Goal: Transaction & Acquisition: Purchase product/service

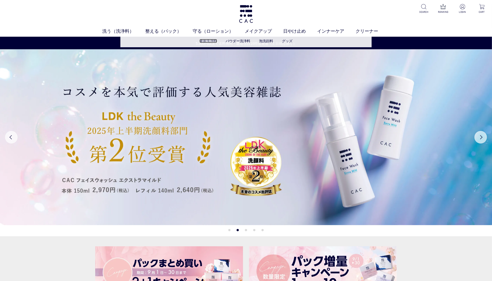
click at [209, 41] on link "液体洗浄料" at bounding box center [209, 41] width 18 height 4
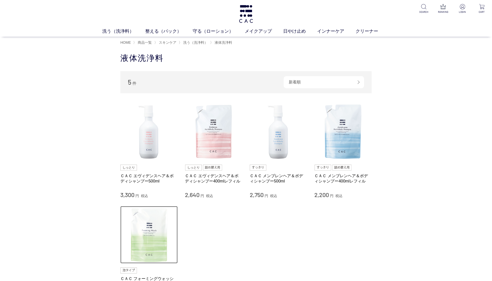
click at [139, 241] on img at bounding box center [148, 234] width 57 height 57
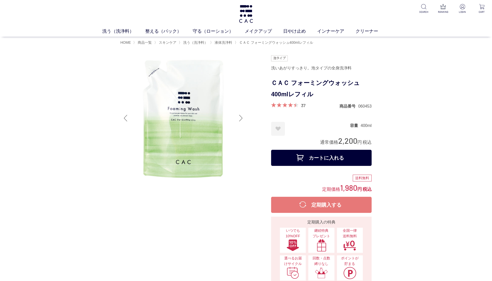
drag, startPoint x: 324, startPoint y: 81, endPoint x: 354, endPoint y: 82, distance: 29.5
click at [325, 81] on h1 "ＣＡＣ フォーミングウォッシュ400mlレフィル" at bounding box center [321, 88] width 101 height 23
drag, startPoint x: 354, startPoint y: 83, endPoint x: 273, endPoint y: 83, distance: 81.5
click at [272, 83] on h1 "ＣＡＣ フォーミングウォッシュ400mlレフィル" at bounding box center [321, 88] width 101 height 23
copy h1 "ＣＡＣ フォーミングウォッシュ"
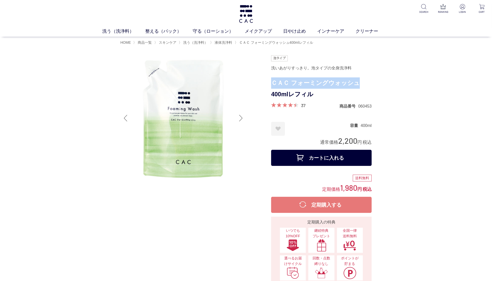
scroll to position [1, 0]
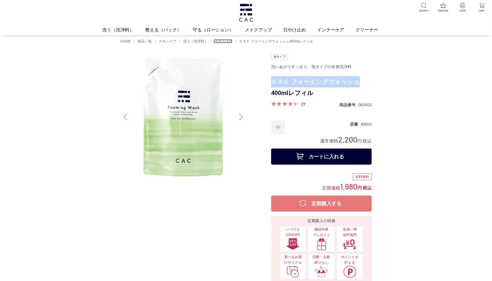
click at [230, 41] on span "液体洗浄料" at bounding box center [224, 41] width 18 height 4
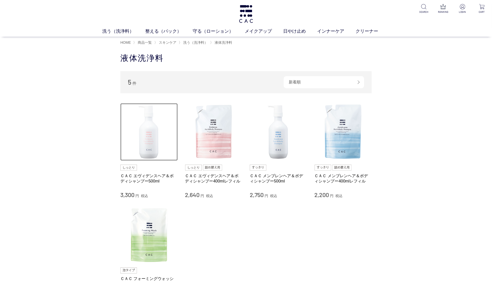
click at [158, 149] on img at bounding box center [148, 131] width 57 height 57
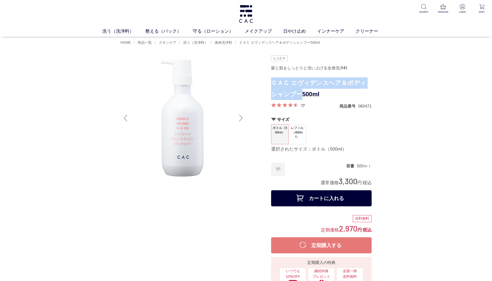
scroll to position [1, 0]
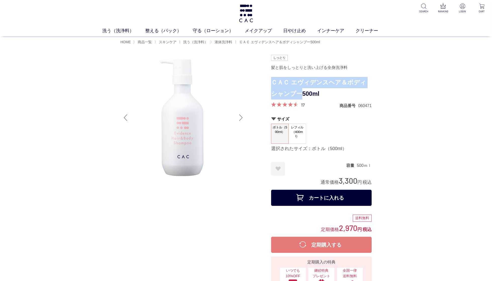
drag, startPoint x: 294, startPoint y: 94, endPoint x: 273, endPoint y: 84, distance: 24.1
click at [273, 84] on h1 "ＣＡＣ エヴィデンスヘア＆ボディシャンプー500ml" at bounding box center [321, 88] width 101 height 23
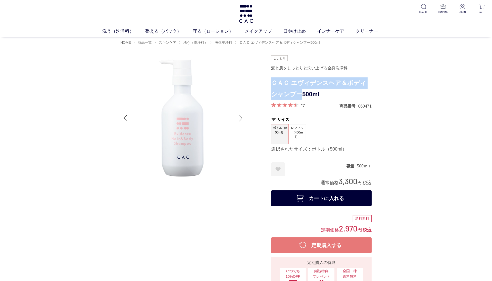
copy h1 "ＣＡＣ エヴィデンスヘア＆ボディシャンプー"
